Goal: Find specific page/section: Find specific page/section

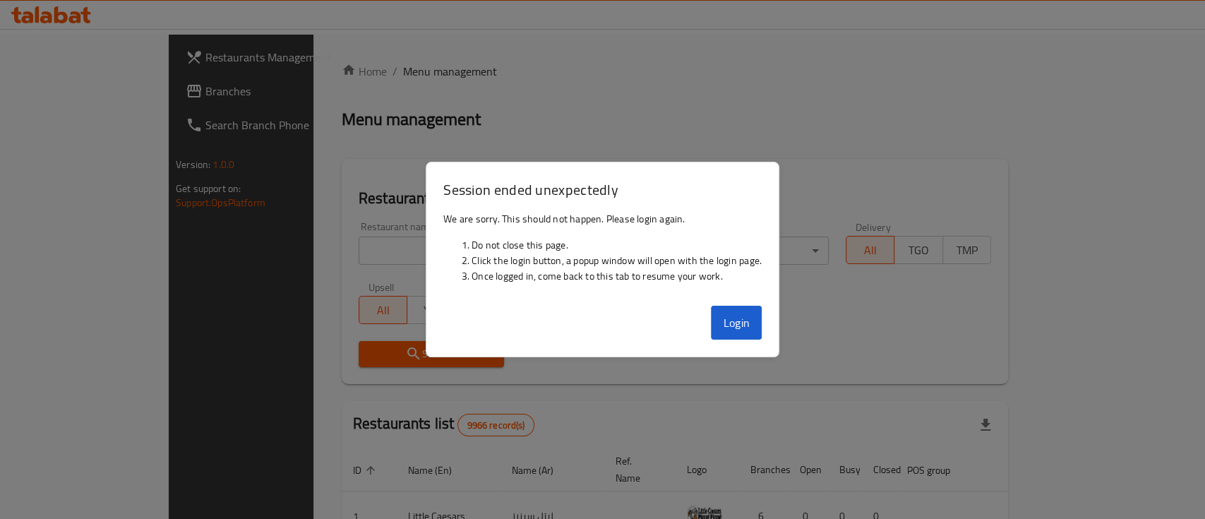
click at [747, 327] on button "Login" at bounding box center [736, 323] width 51 height 34
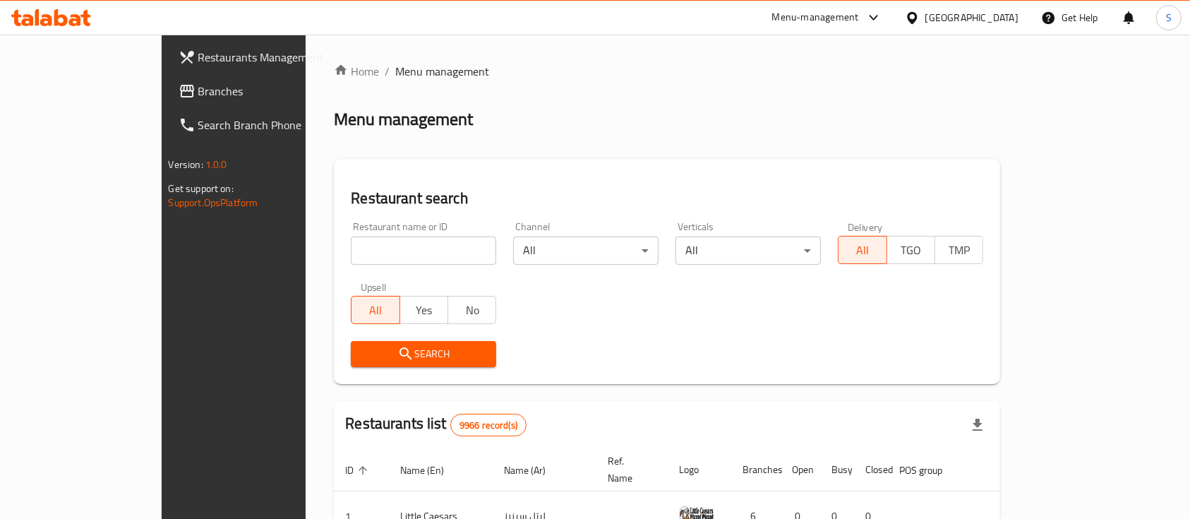
click at [351, 263] on input "search" at bounding box center [423, 250] width 145 height 28
type input "Millesaveurs"
click at [351, 258] on input "Millesaveurs" at bounding box center [423, 250] width 145 height 28
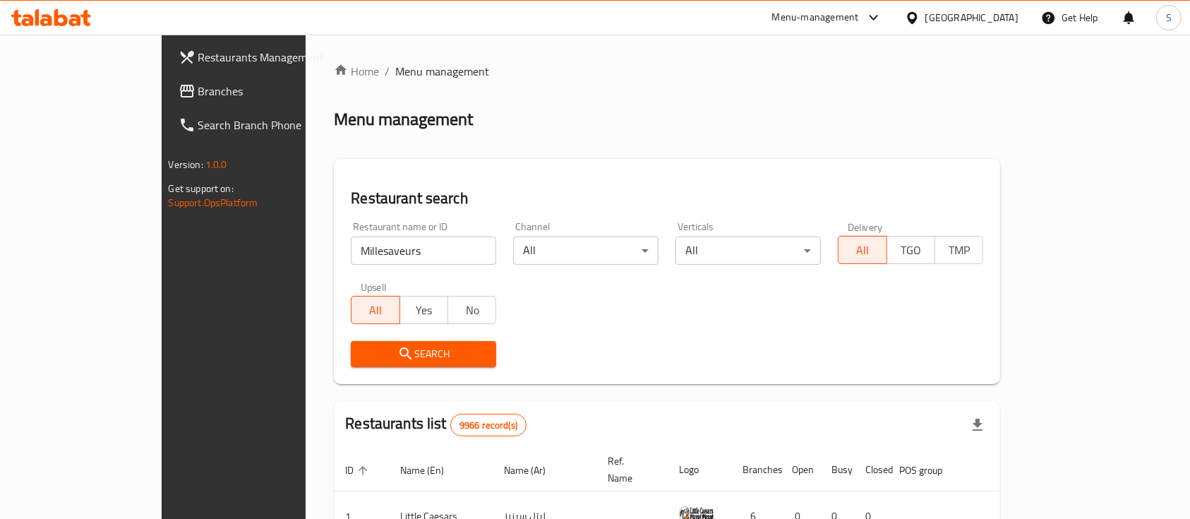
click at [351, 343] on button "Search" at bounding box center [423, 354] width 145 height 26
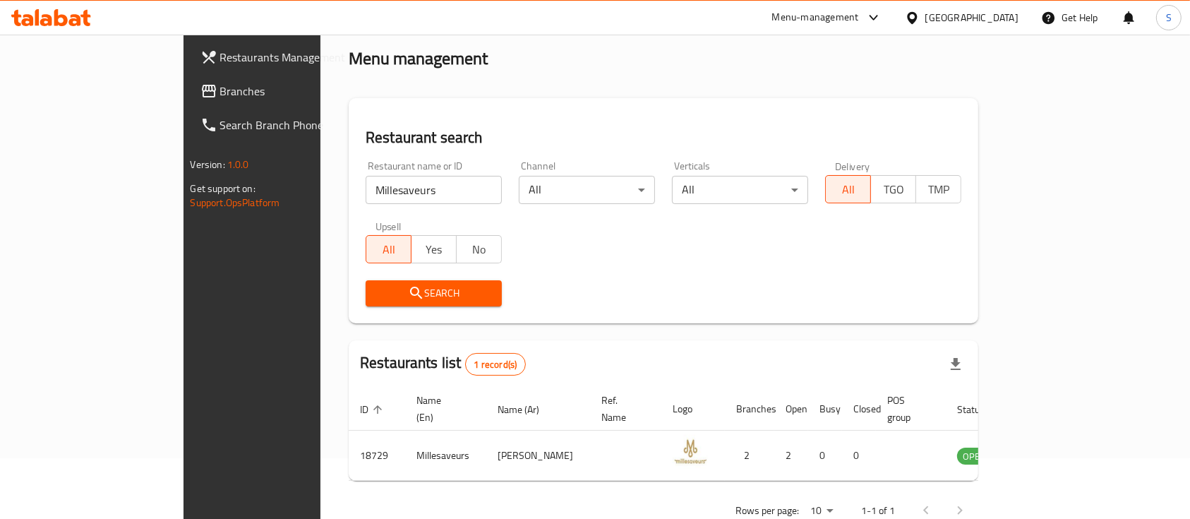
scroll to position [83, 0]
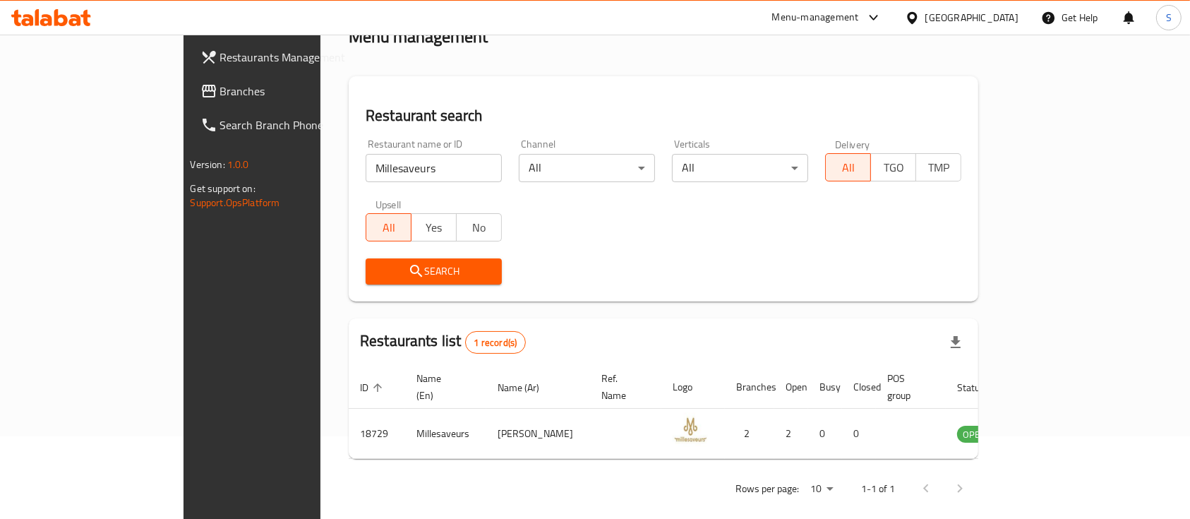
click at [184, 438] on div "Restaurants Management Branches Search Branch Phone Version: 1.0.0 Get support …" at bounding box center [283, 294] width 199 height 519
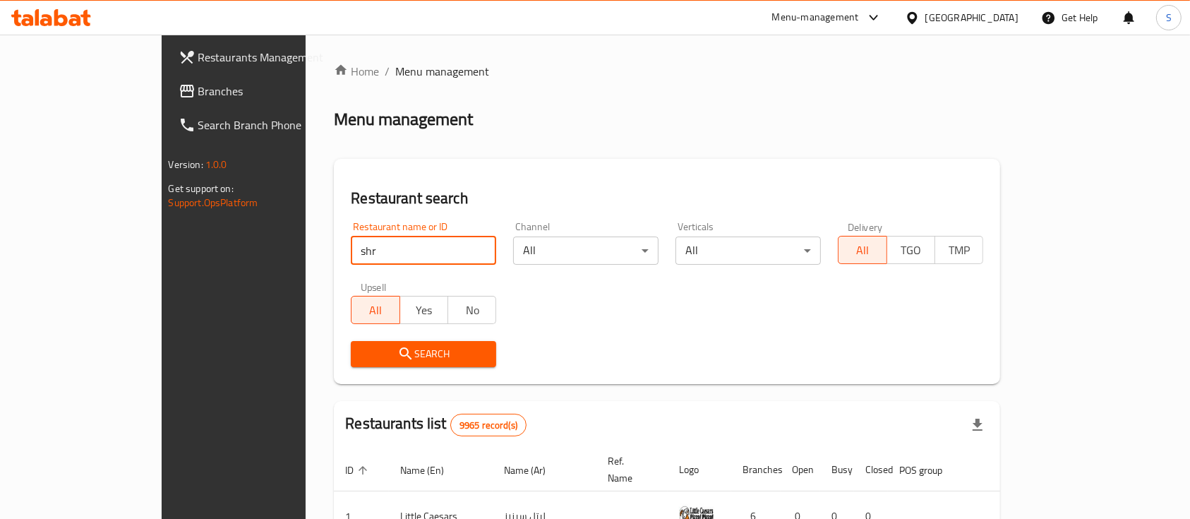
type input "shrimp house"
click at [362, 350] on span "Search" at bounding box center [423, 354] width 123 height 18
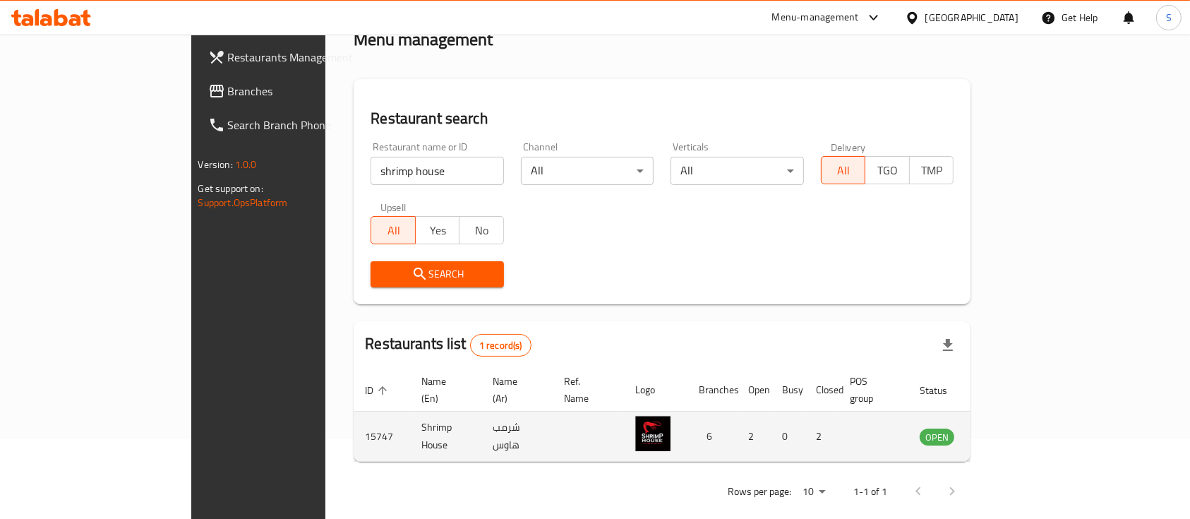
scroll to position [83, 0]
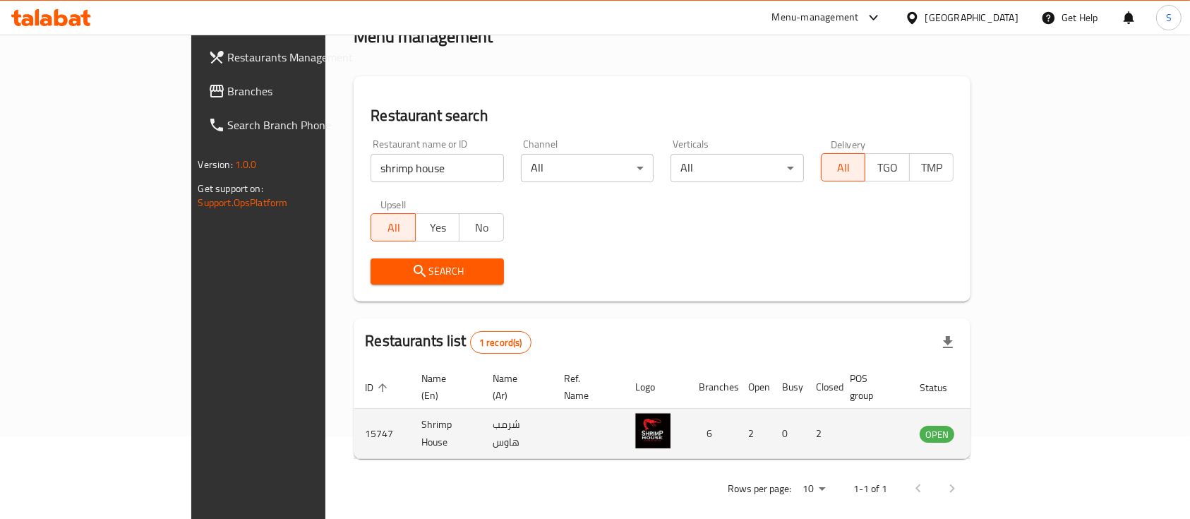
click at [354, 412] on td "15747" at bounding box center [382, 434] width 56 height 50
copy td "15747"
click at [410, 414] on td "Shrimp House" at bounding box center [445, 434] width 71 height 50
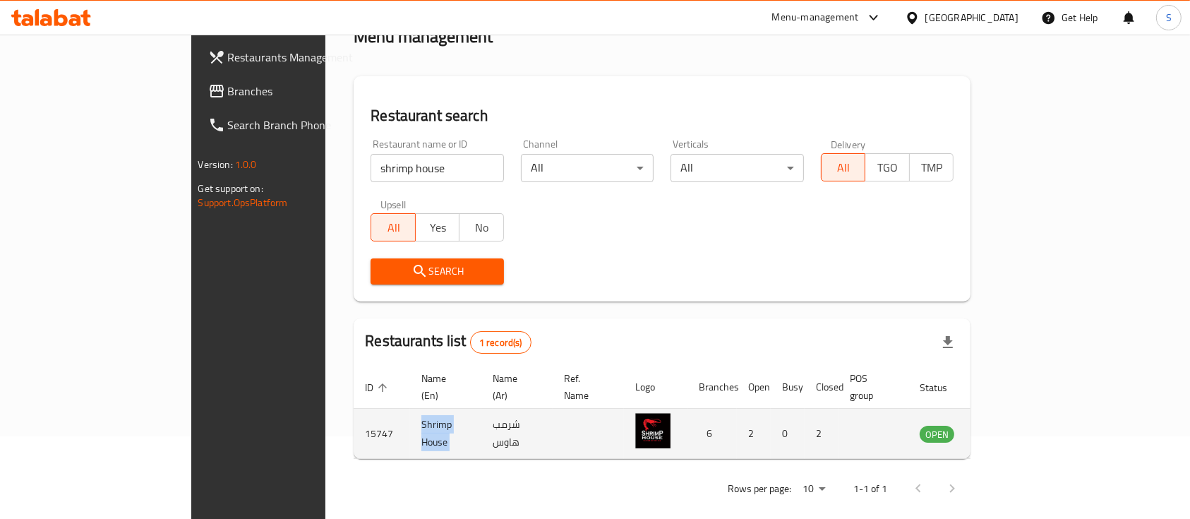
click at [410, 414] on td "Shrimp House" at bounding box center [445, 434] width 71 height 50
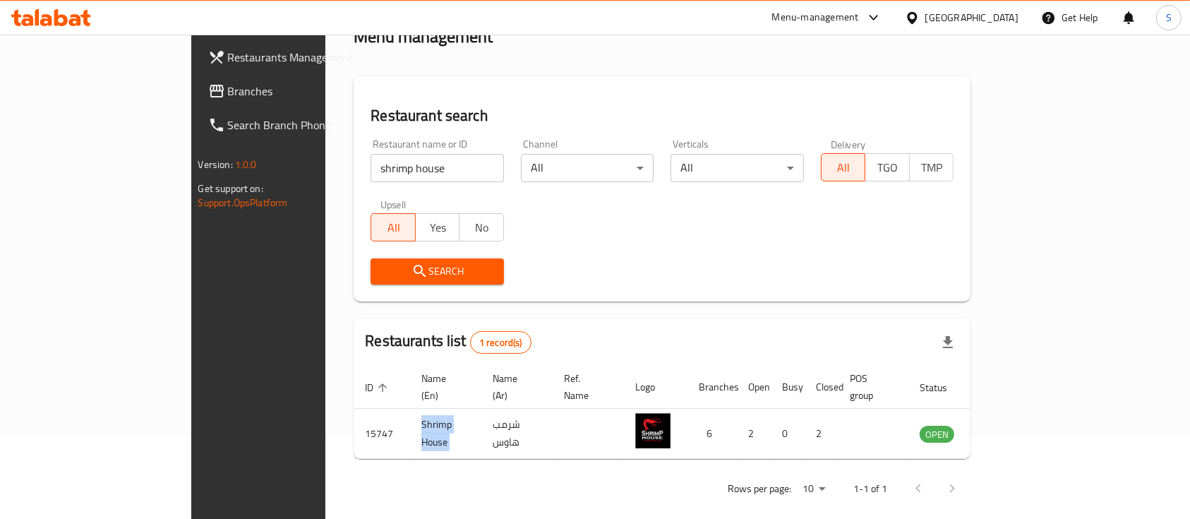
copy td "Shrimp House"
